Goal: Find specific page/section: Find specific page/section

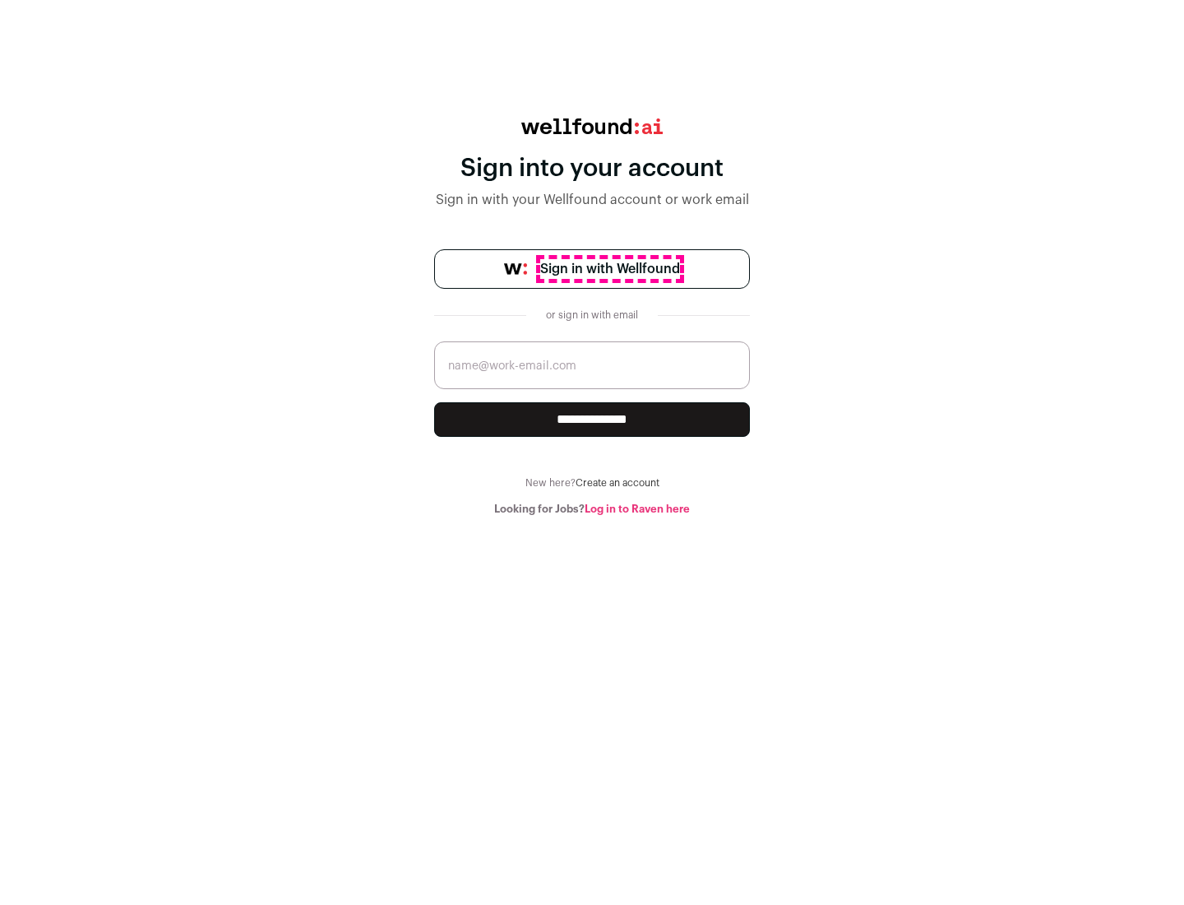
click at [609, 269] on span "Sign in with Wellfound" at bounding box center [610, 269] width 140 height 20
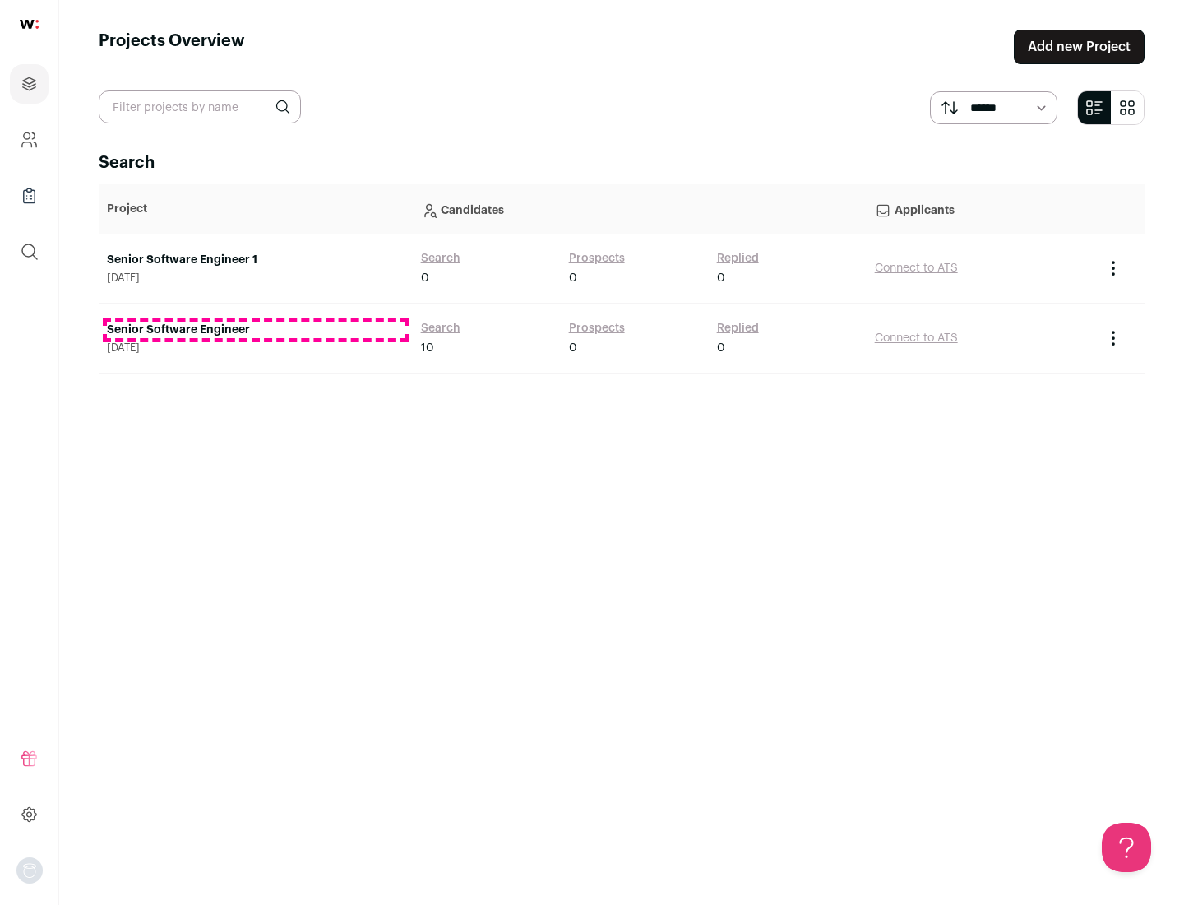
click at [255, 330] on link "Senior Software Engineer" at bounding box center [256, 330] width 298 height 16
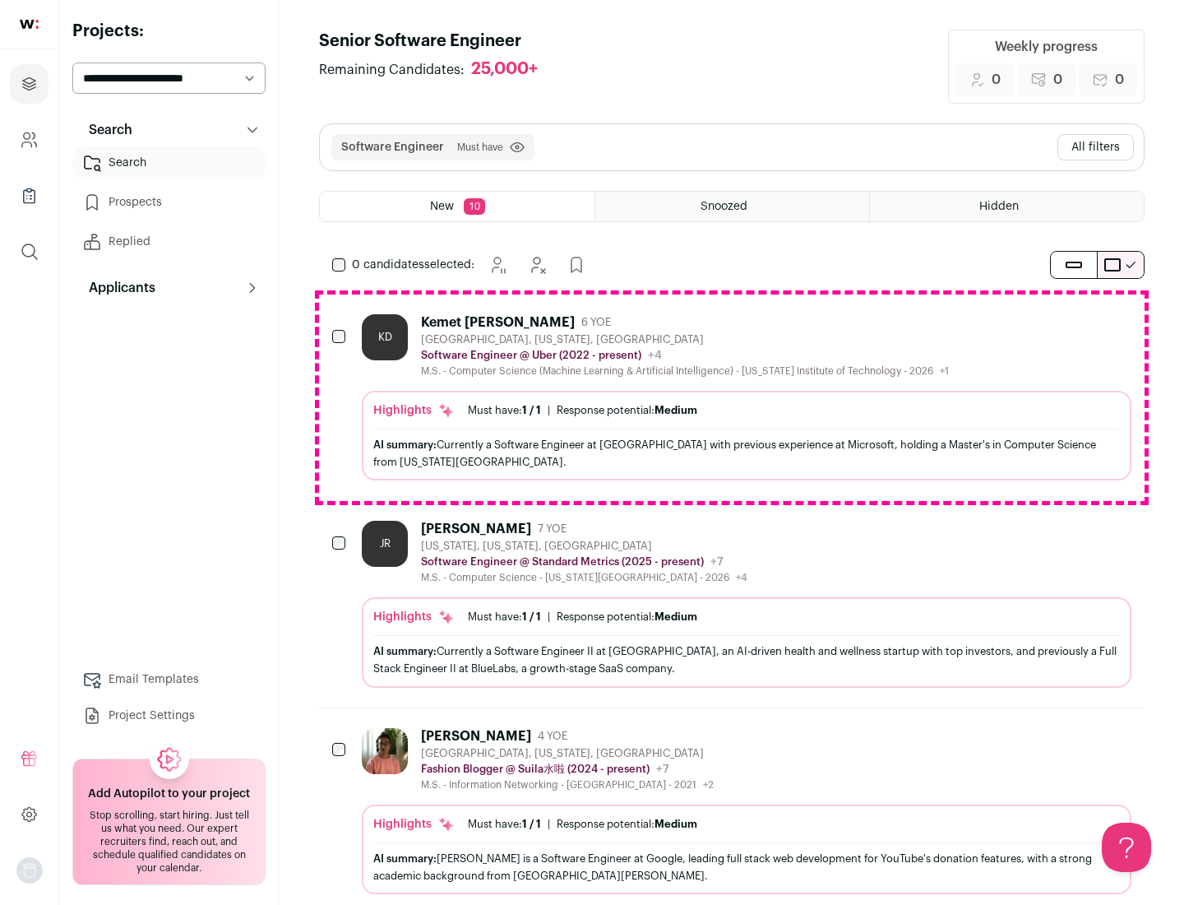
click at [732, 397] on div "Highlights Must have: 1 / 1 How many must haves have been fulfilled? | Response…" at bounding box center [747, 436] width 770 height 90
